Goal: Register for event/course

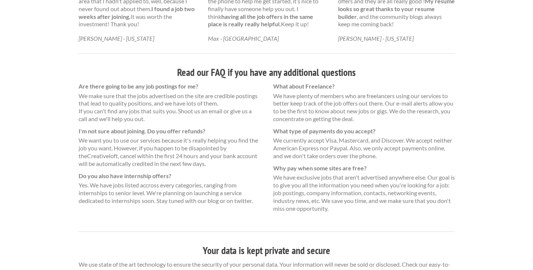
scroll to position [488, 0]
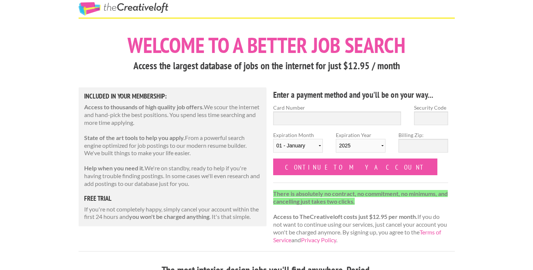
scroll to position [15, 0]
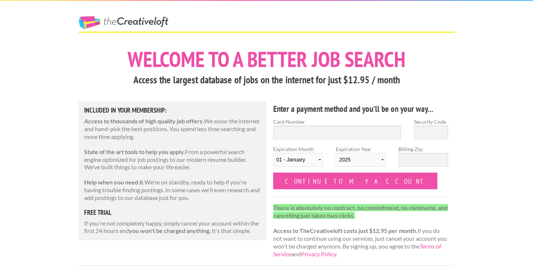
click at [247, 165] on p "State of the art tools to help you apply. From a powerful search engine optimiz…" at bounding box center [172, 159] width 177 height 23
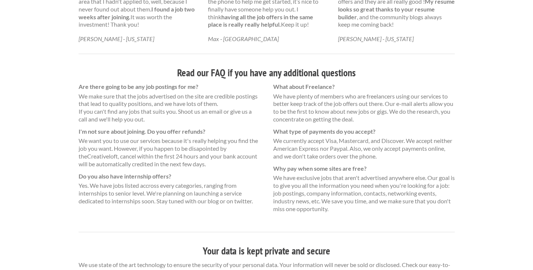
scroll to position [488, 0]
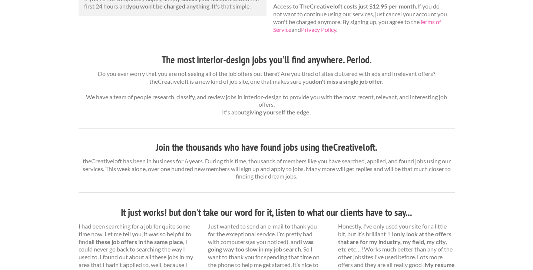
scroll to position [14, 0]
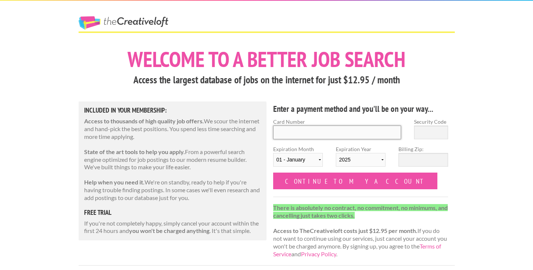
click at [343, 136] on input "Card Number" at bounding box center [337, 133] width 128 height 14
